Goal: Navigation & Orientation: Find specific page/section

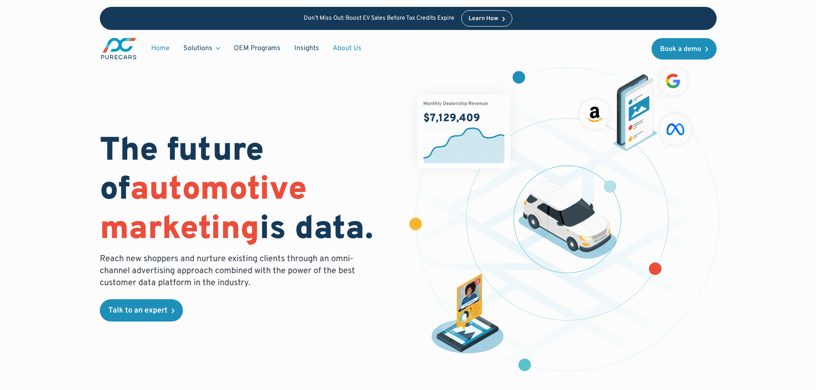
click at [346, 45] on link "About Us" at bounding box center [347, 48] width 42 height 16
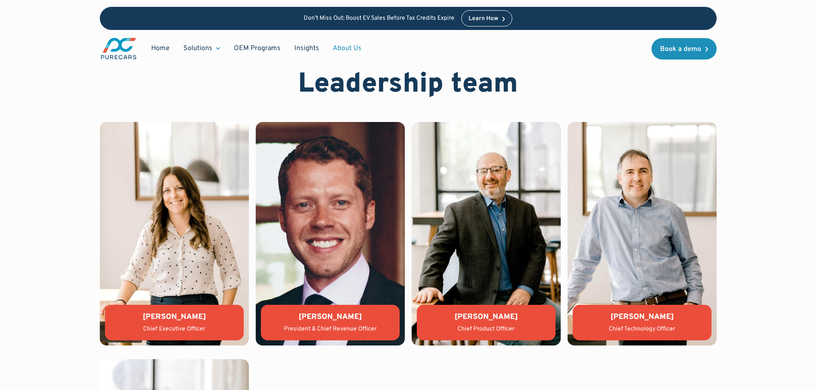
scroll to position [1802, 0]
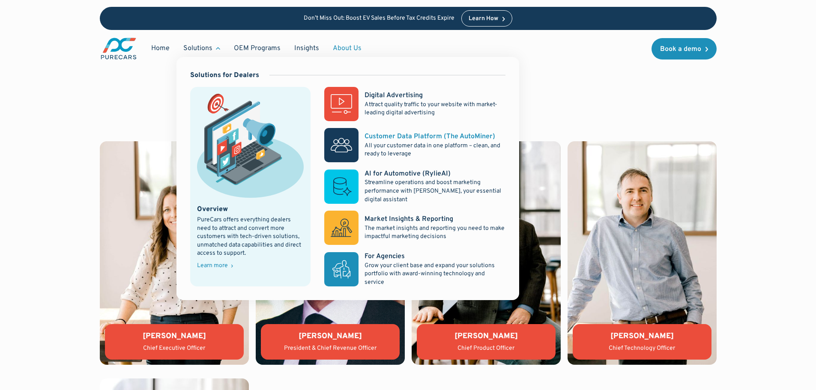
click at [393, 138] on div "Customer Data Platform (The AutoMiner)" at bounding box center [430, 136] width 131 height 9
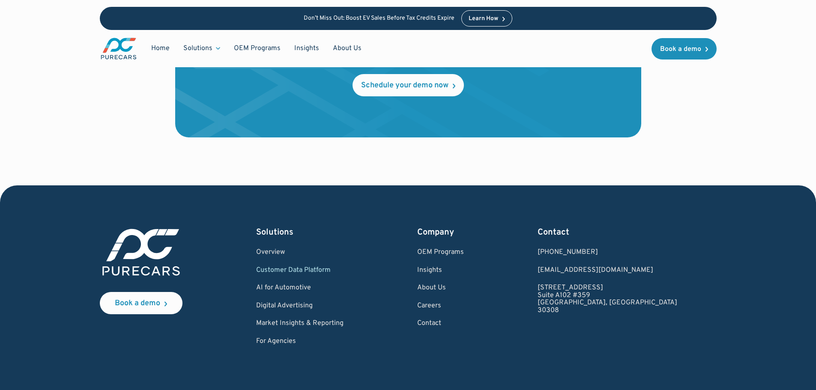
scroll to position [2954, 0]
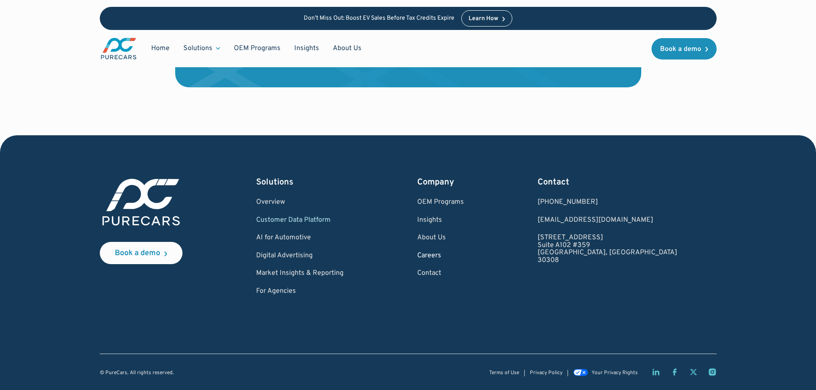
click at [464, 254] on link "Careers" at bounding box center [440, 256] width 47 height 8
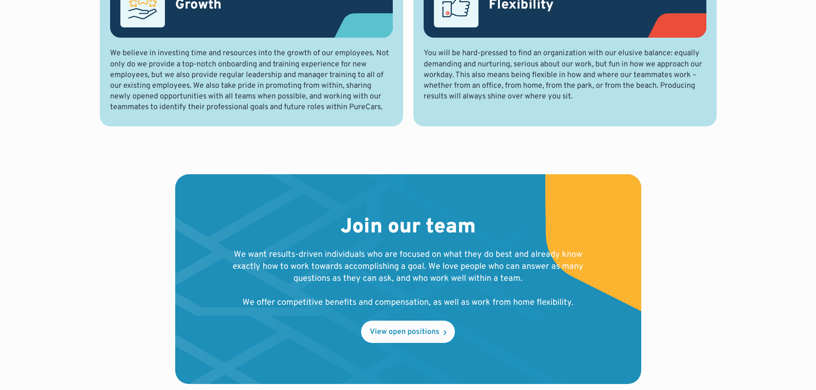
scroll to position [705, 0]
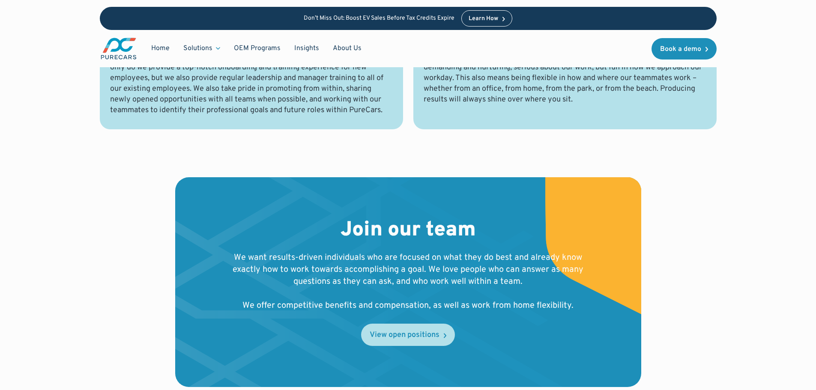
click at [392, 338] on div "View open positions" at bounding box center [405, 336] width 70 height 8
